Goal: Transaction & Acquisition: Purchase product/service

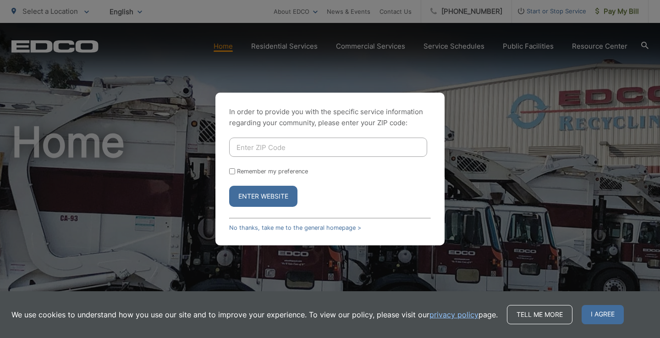
click at [353, 151] on input "Enter ZIP Code" at bounding box center [328, 147] width 198 height 19
type input "92078"
click at [273, 191] on button "Enter Website" at bounding box center [263, 196] width 68 height 21
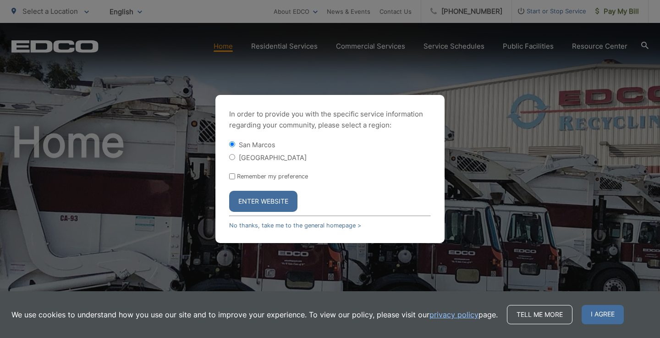
click at [248, 199] on button "Enter Website" at bounding box center [263, 201] width 68 height 21
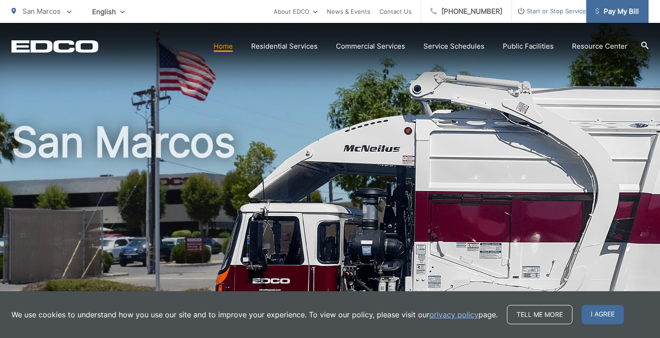
click at [616, 10] on span "Pay My Bill" at bounding box center [618, 11] width 44 height 11
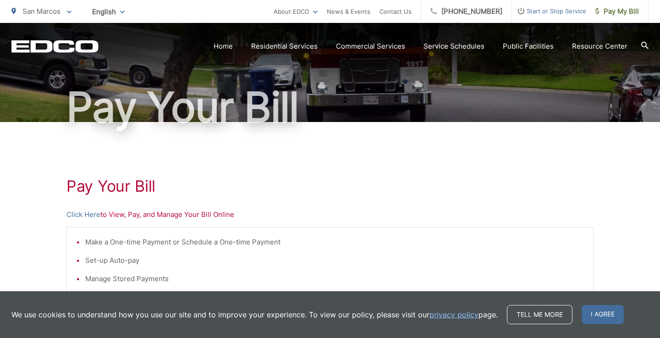
scroll to position [65, 0]
